Goal: Task Accomplishment & Management: Complete application form

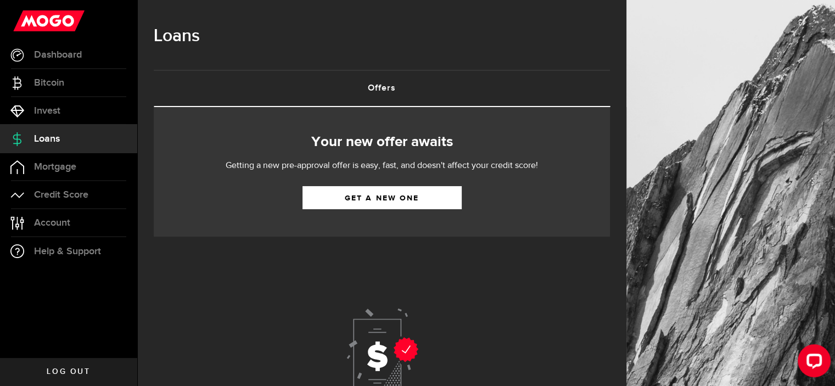
click at [516, 65] on div "Loans" at bounding box center [382, 42] width 456 height 56
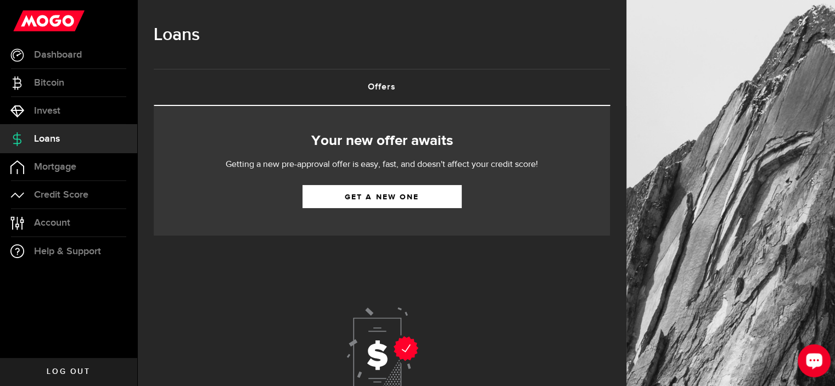
scroll to position [1, 0]
click at [544, 297] on div at bounding box center [382, 352] width 456 height 232
click at [219, 285] on div at bounding box center [382, 352] width 456 height 232
click at [568, 294] on div at bounding box center [382, 352] width 456 height 232
click at [554, 309] on div at bounding box center [382, 352] width 456 height 232
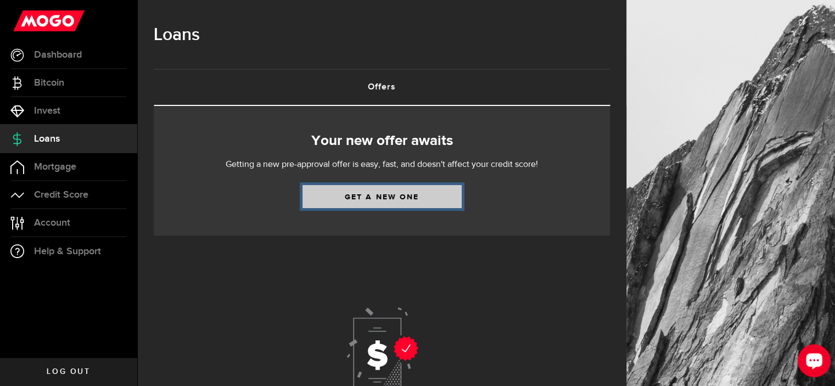
click at [395, 194] on link "Get a new one" at bounding box center [382, 196] width 159 height 23
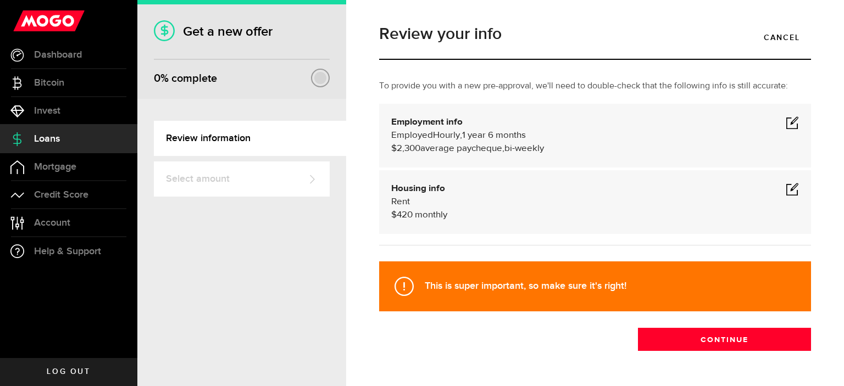
click at [785, 189] on span at bounding box center [791, 188] width 13 height 13
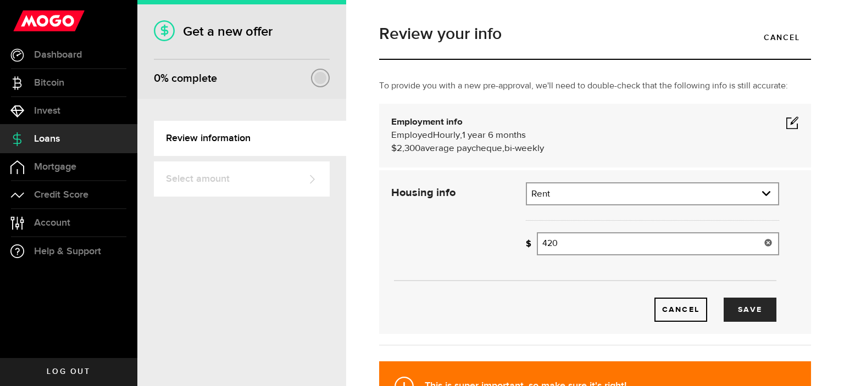
click at [610, 244] on input "420" at bounding box center [658, 243] width 242 height 23
type input "460"
click at [752, 317] on button "Save" at bounding box center [749, 310] width 53 height 24
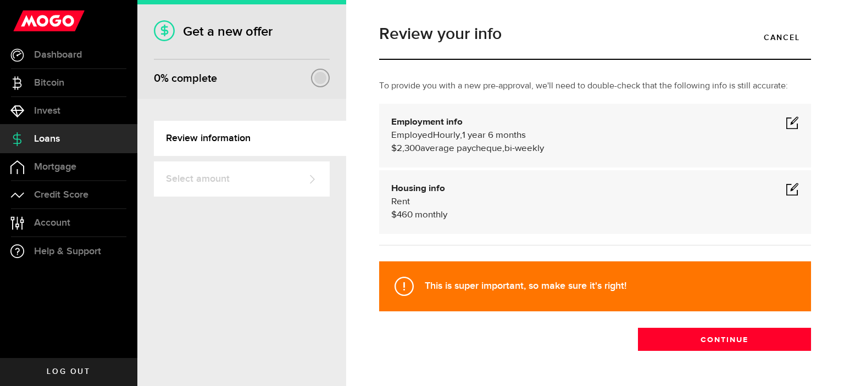
click at [785, 121] on span at bounding box center [791, 122] width 13 height 13
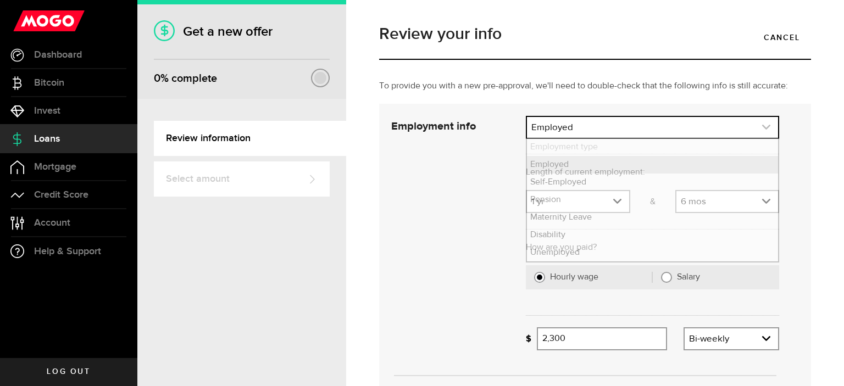
click at [605, 122] on link "expand select" at bounding box center [652, 127] width 251 height 21
click at [604, 147] on li "Employment type" at bounding box center [652, 147] width 251 height 18
click at [599, 163] on li "Employed" at bounding box center [652, 165] width 251 height 18
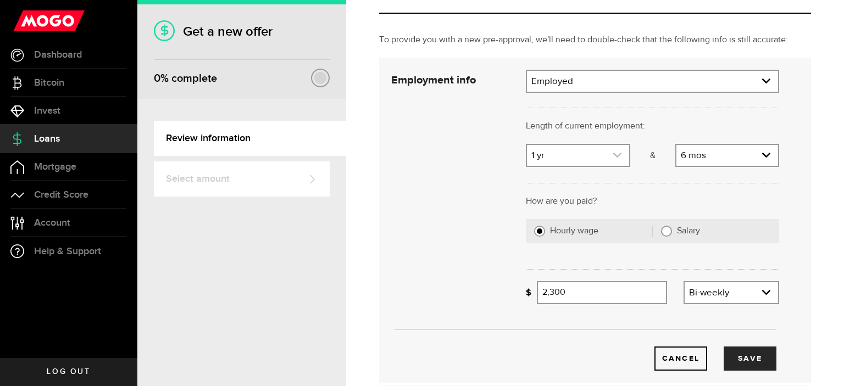
scroll to position [49, 0]
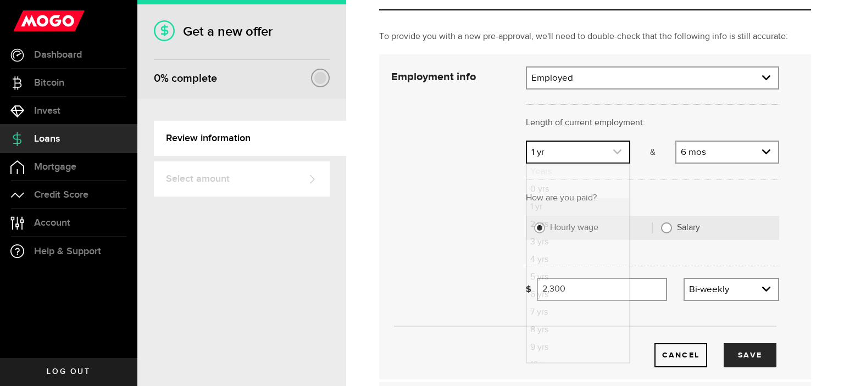
click at [612, 150] on icon "expand select" at bounding box center [616, 151] width 9 height 9
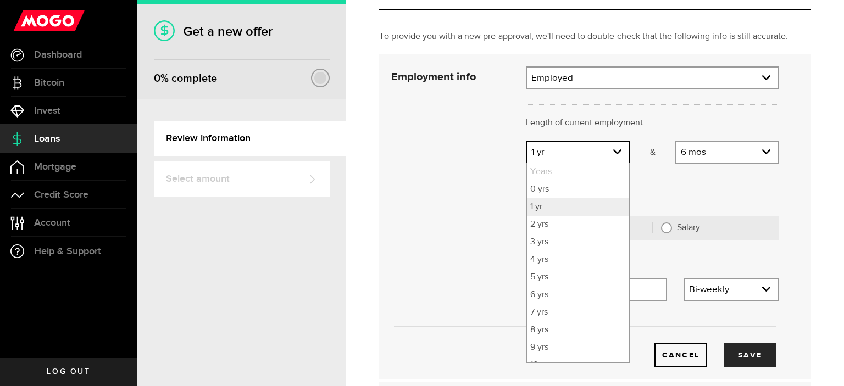
click at [420, 143] on div "Cancel Save" at bounding box center [585, 216] width 421 height 301
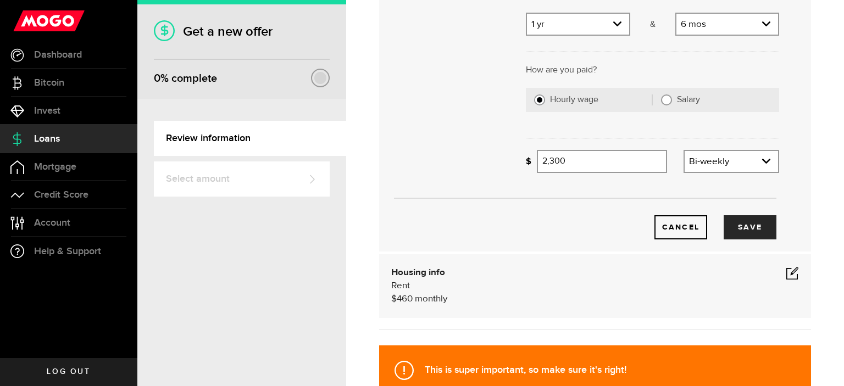
scroll to position [177, 0]
click at [761, 164] on icon "expand select" at bounding box center [765, 161] width 9 height 9
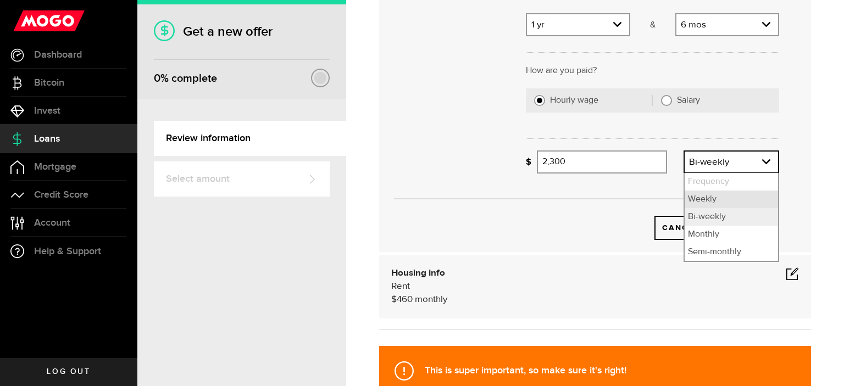
click at [718, 198] on li "Weekly" at bounding box center [730, 200] width 93 height 18
select select "weekly"
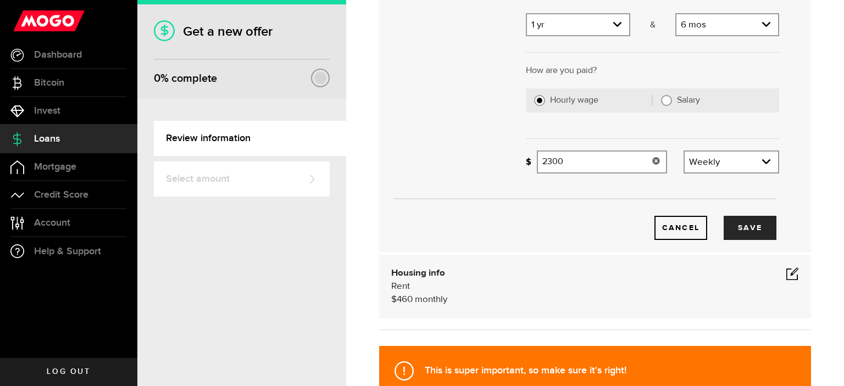
drag, startPoint x: 596, startPoint y: 164, endPoint x: 376, endPoint y: 163, distance: 220.8
click at [383, 163] on div "Employment info Employment type What's your employment situation like? Employed…" at bounding box center [585, 89] width 404 height 301
type input "660"
click at [438, 182] on div "Cancel Save" at bounding box center [585, 211] width 421 height 58
click at [728, 227] on button "Save" at bounding box center [749, 228] width 53 height 24
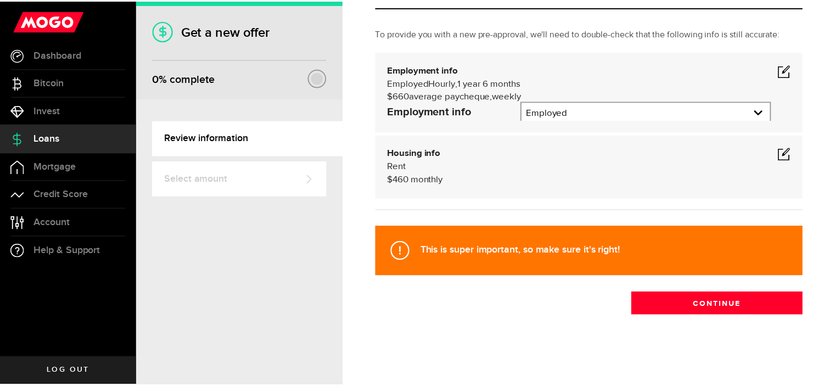
scroll to position [35, 0]
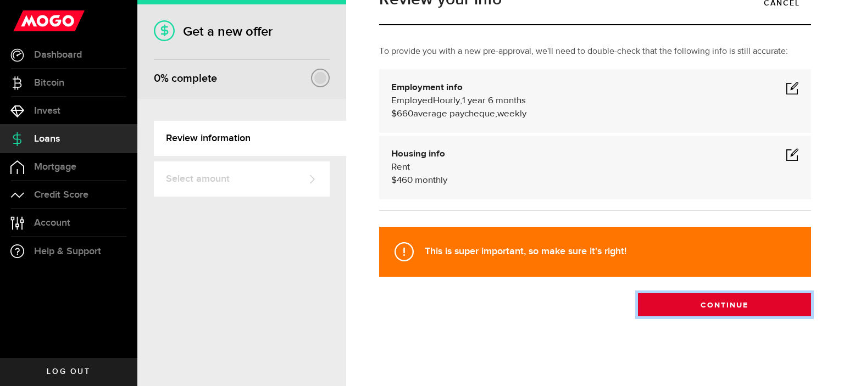
click at [669, 299] on button "Continue" at bounding box center [724, 304] width 173 height 23
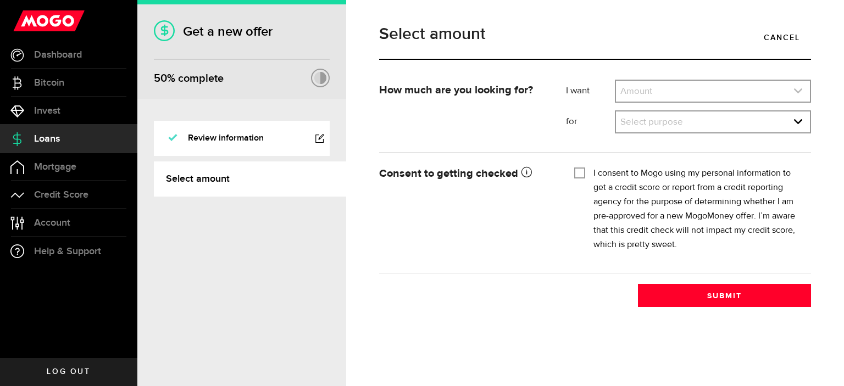
click at [674, 87] on link "expand select" at bounding box center [713, 91] width 194 height 21
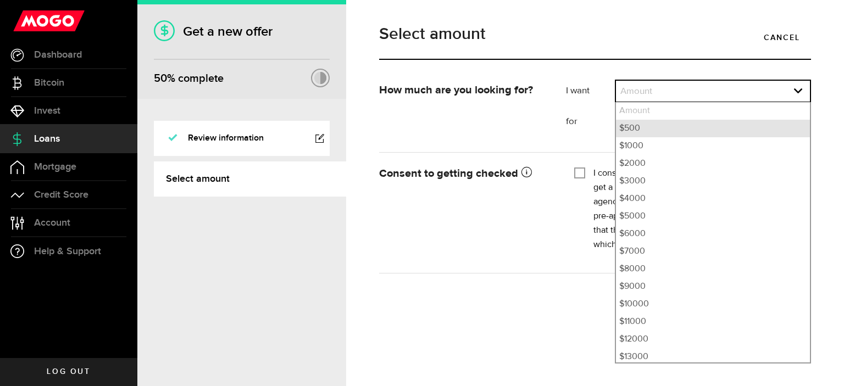
click at [639, 122] on li "$500" at bounding box center [713, 129] width 194 height 18
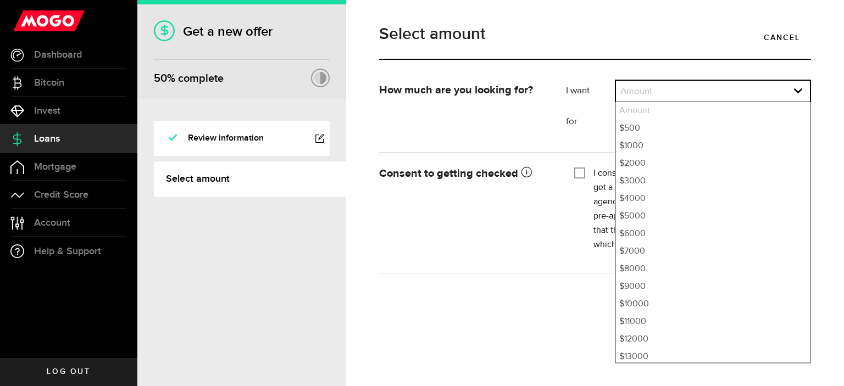
select select "500"
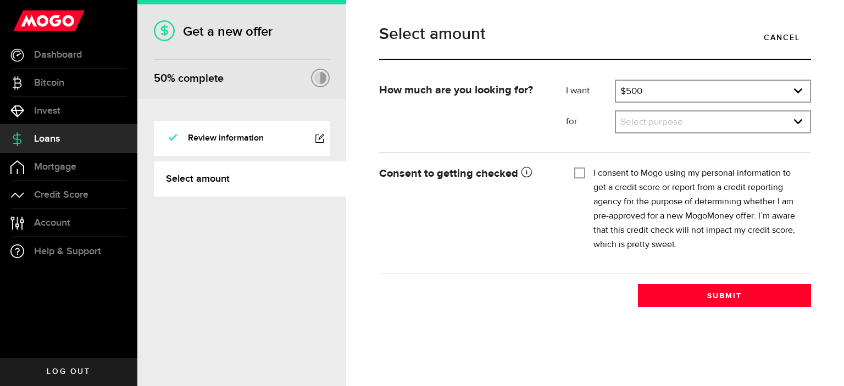
click at [639, 122] on link "expand select" at bounding box center [713, 121] width 194 height 21
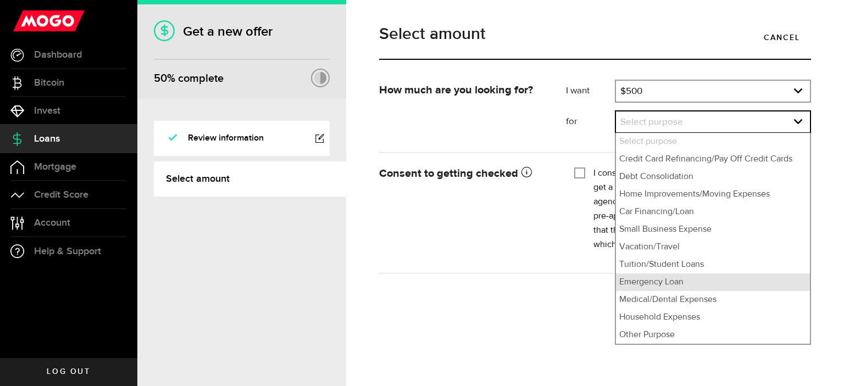
click at [638, 284] on li "Emergency Loan" at bounding box center [713, 282] width 194 height 18
select select "Emergency Loan"
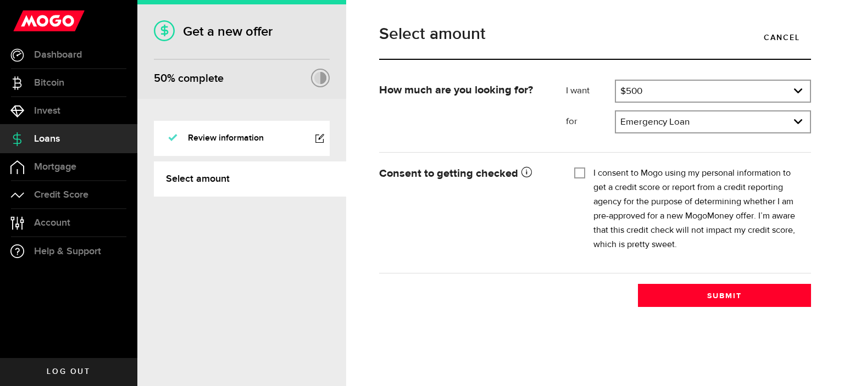
click at [575, 169] on input "I consent to Mogo using my personal information to get a credit score or report…" at bounding box center [579, 171] width 11 height 11
checkbox input "true"
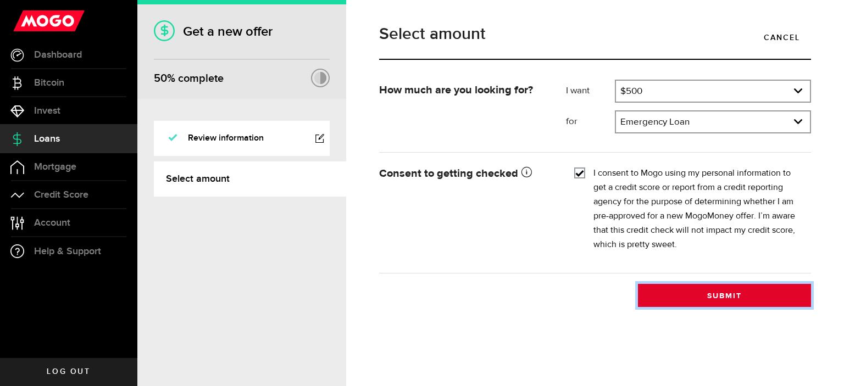
click at [699, 296] on button "Submit" at bounding box center [724, 295] width 173 height 23
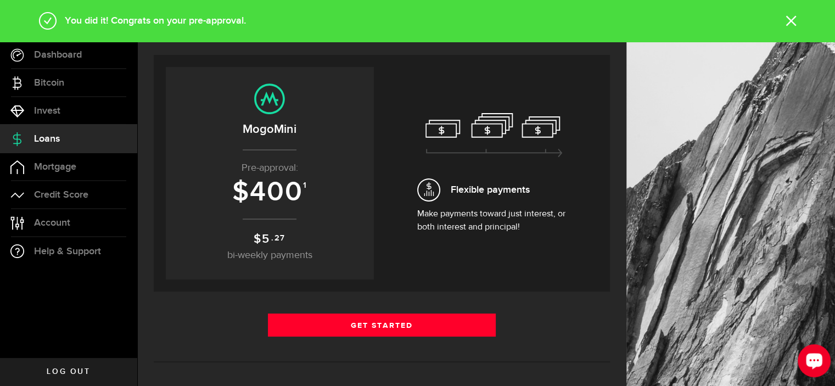
scroll to position [66, 0]
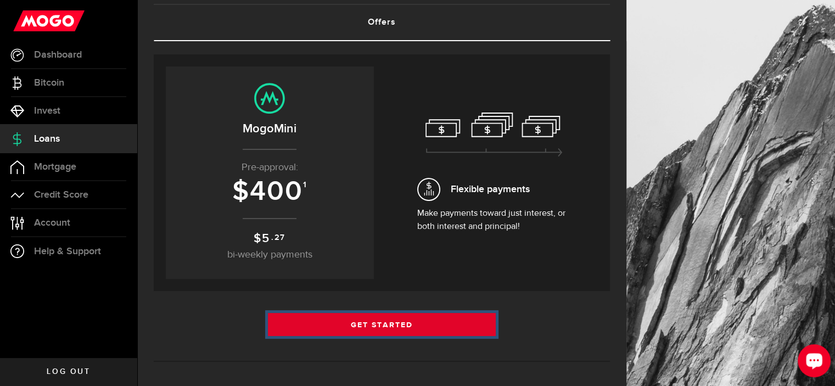
click at [376, 317] on link "Get Started" at bounding box center [382, 324] width 228 height 23
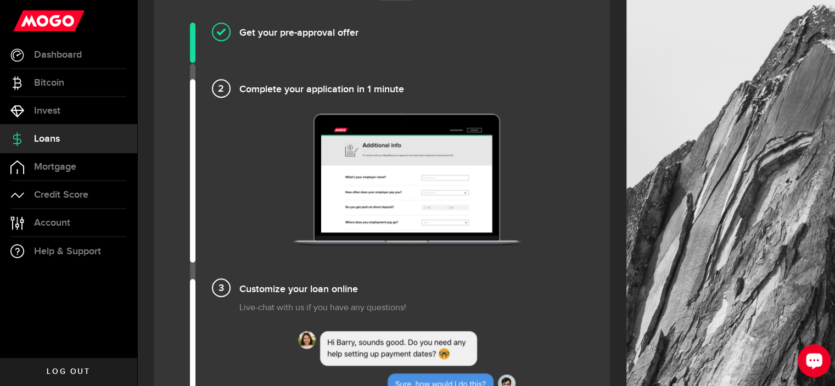
scroll to position [794, 0]
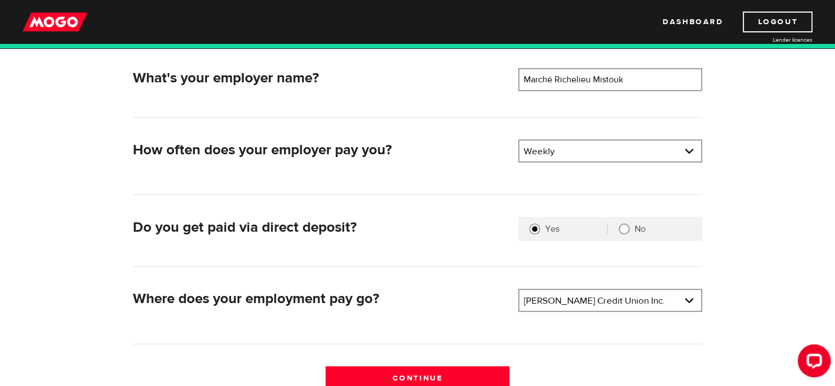
scroll to position [167, 0]
click at [636, 295] on link at bounding box center [611, 299] width 182 height 21
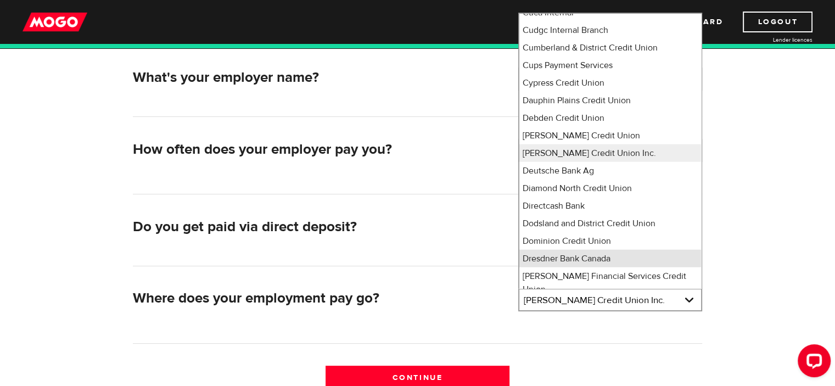
scroll to position [2567, 0]
click at [754, 237] on div "What's your employer name? Employer name Please enter your employer's name Marc…" at bounding box center [417, 212] width 703 height 376
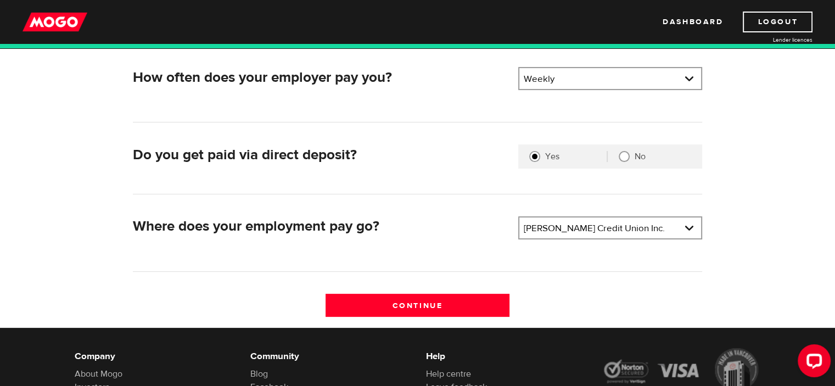
scroll to position [110, 0]
